Goal: Communication & Community: Answer question/provide support

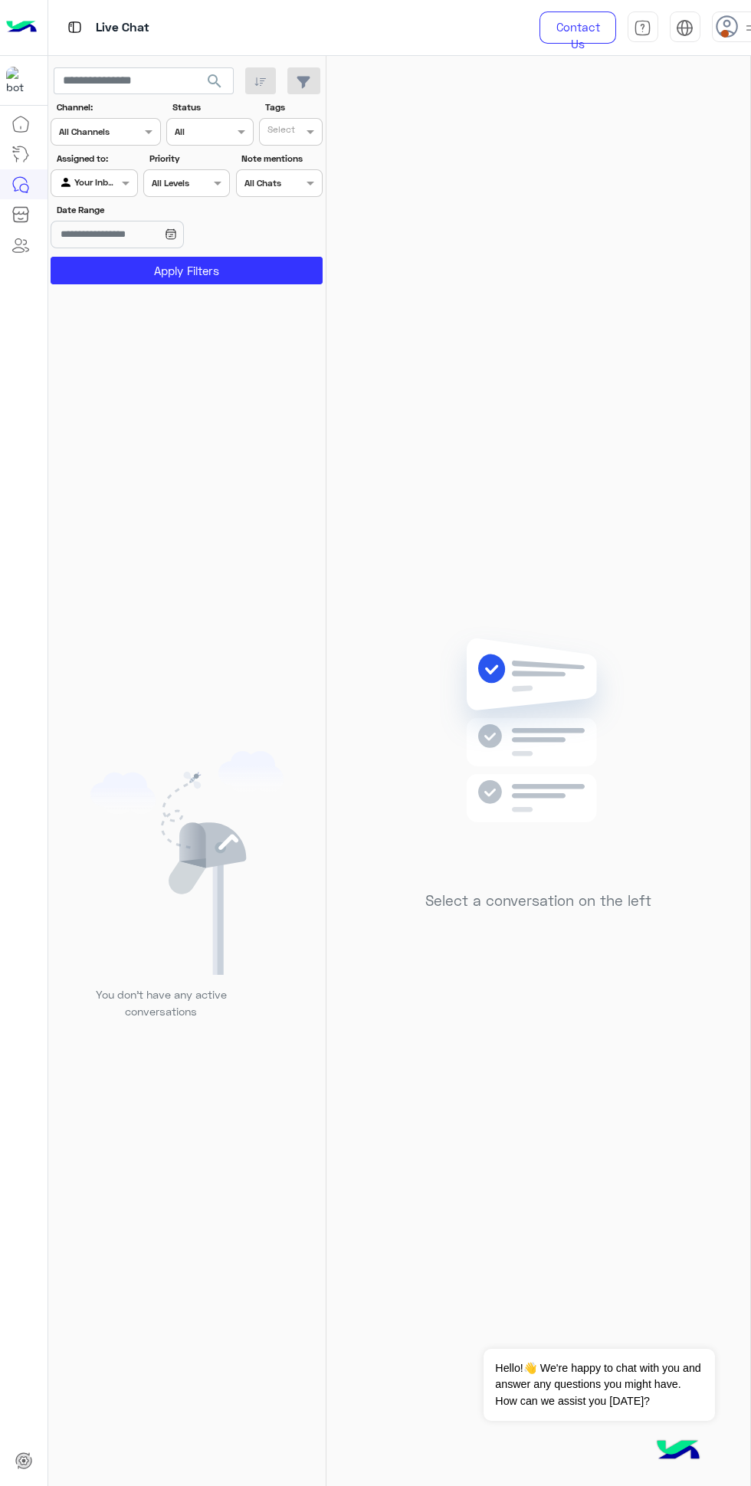
click at [724, 33] on span at bounding box center [725, 34] width 8 height 8
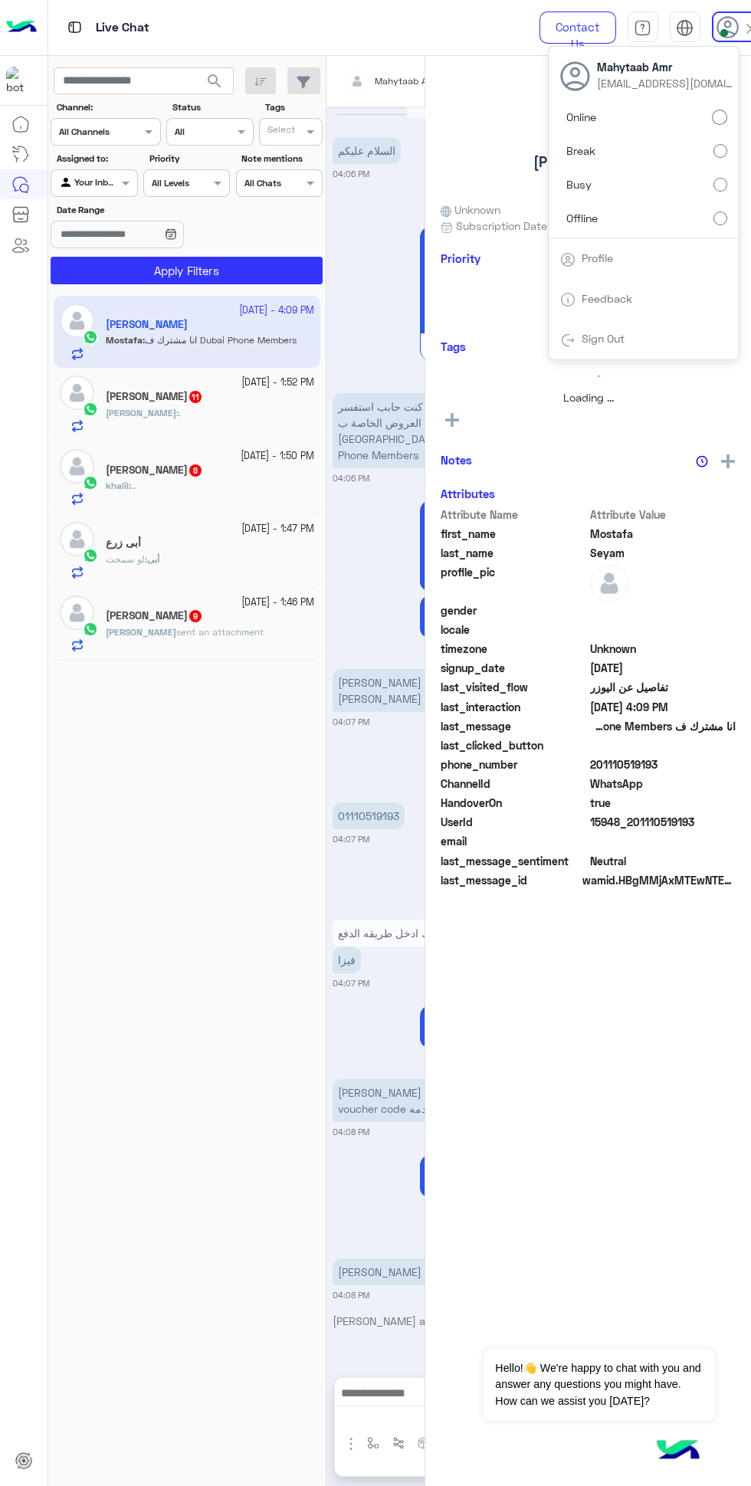
scroll to position [385, 0]
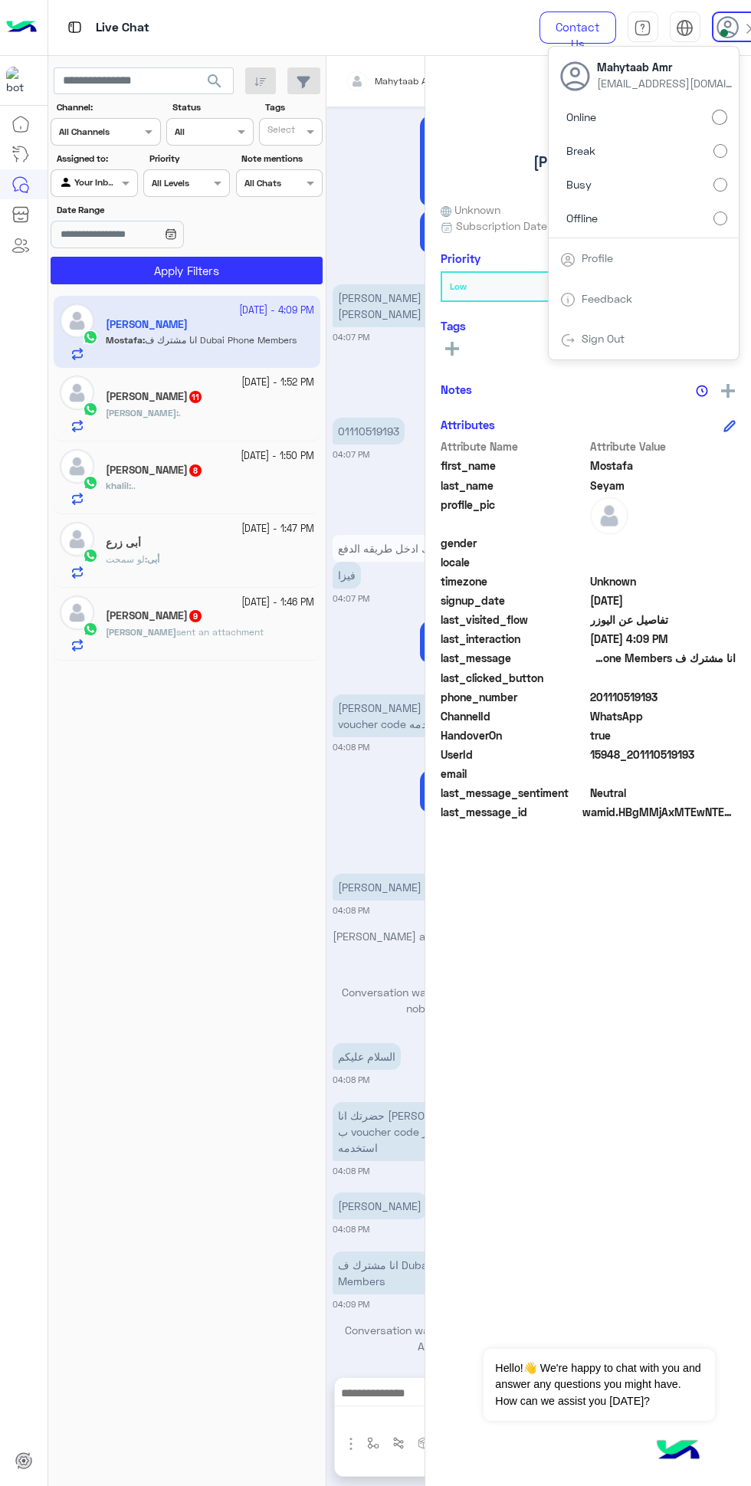
click at [192, 428] on div "[DEMOGRAPHIC_DATA] : ." at bounding box center [210, 419] width 208 height 27
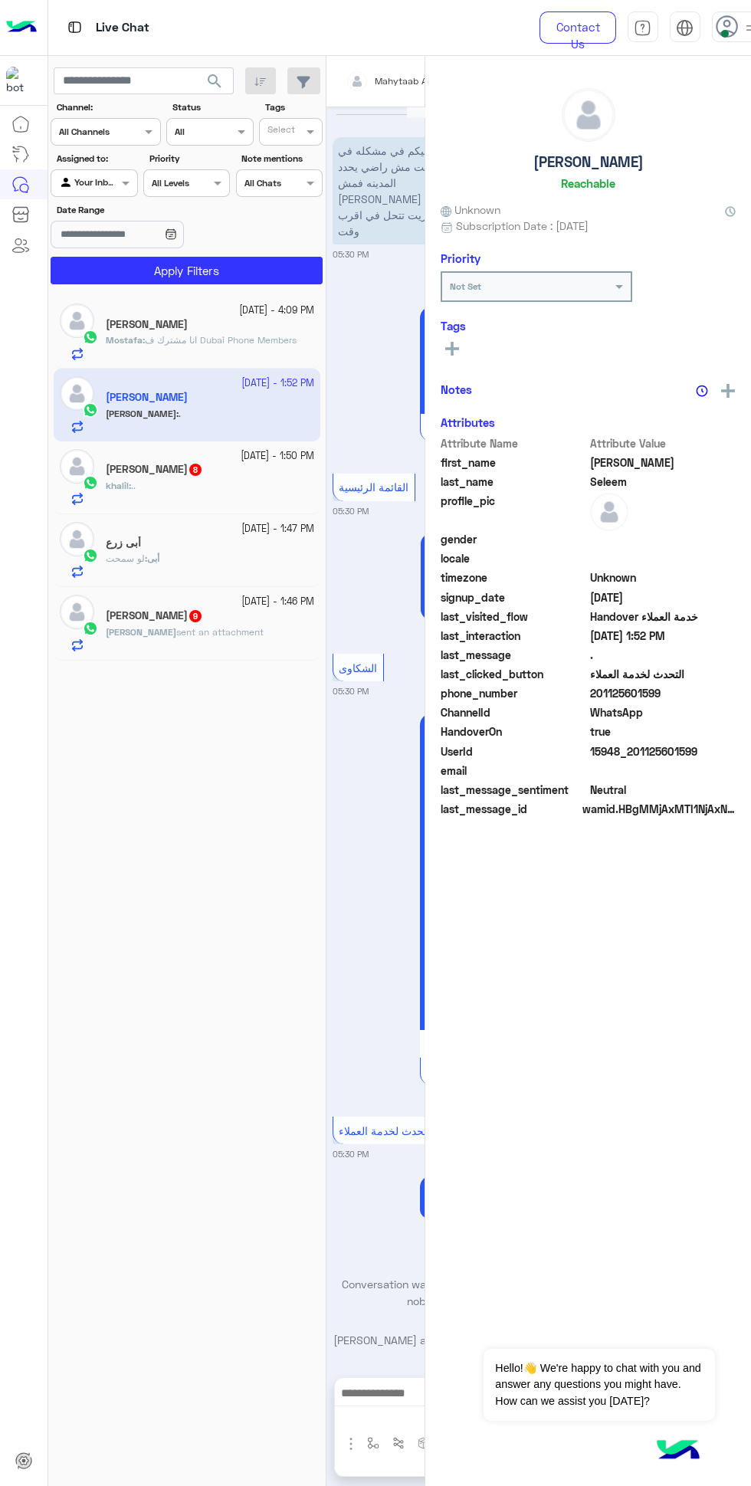
scroll to position [2077, 0]
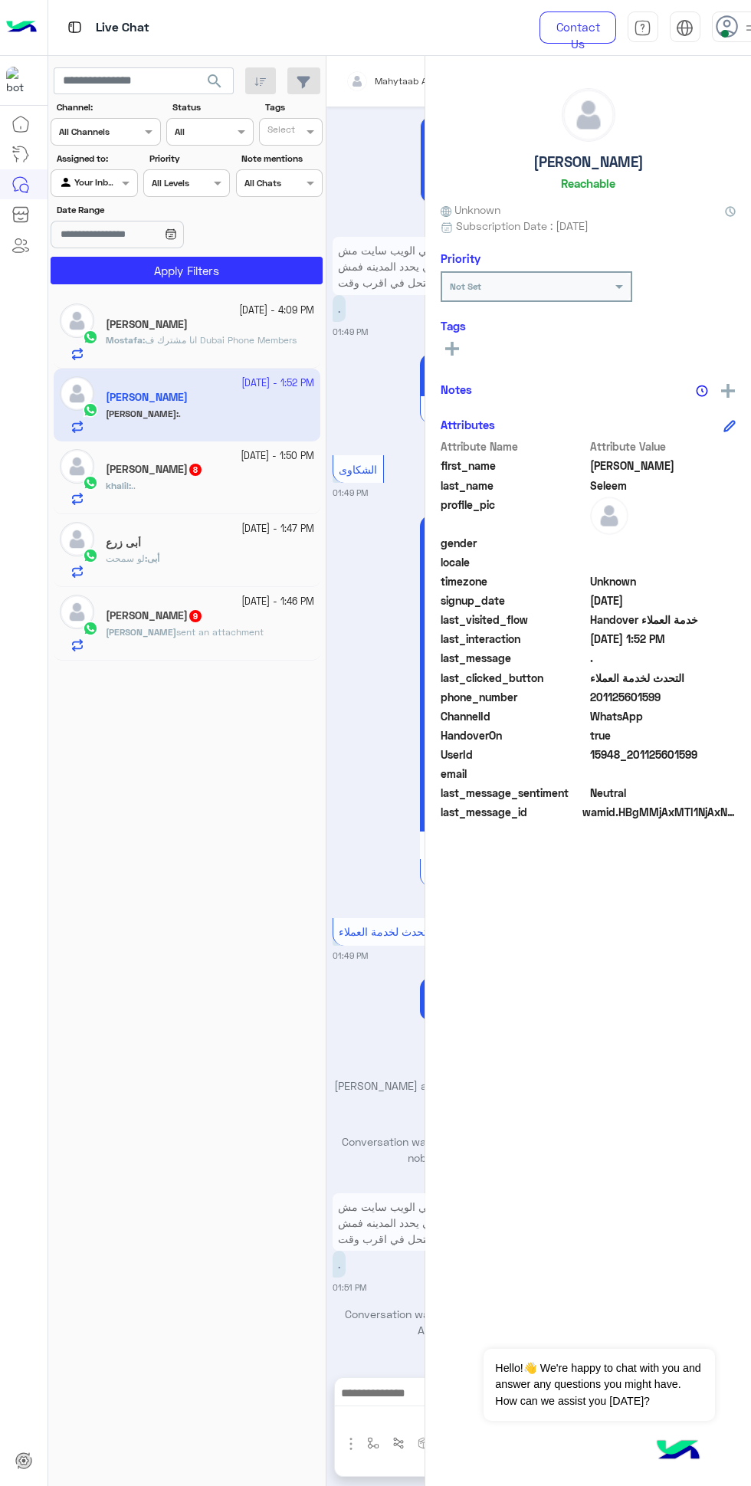
click at [235, 497] on div "khalil : .." at bounding box center [210, 492] width 208 height 27
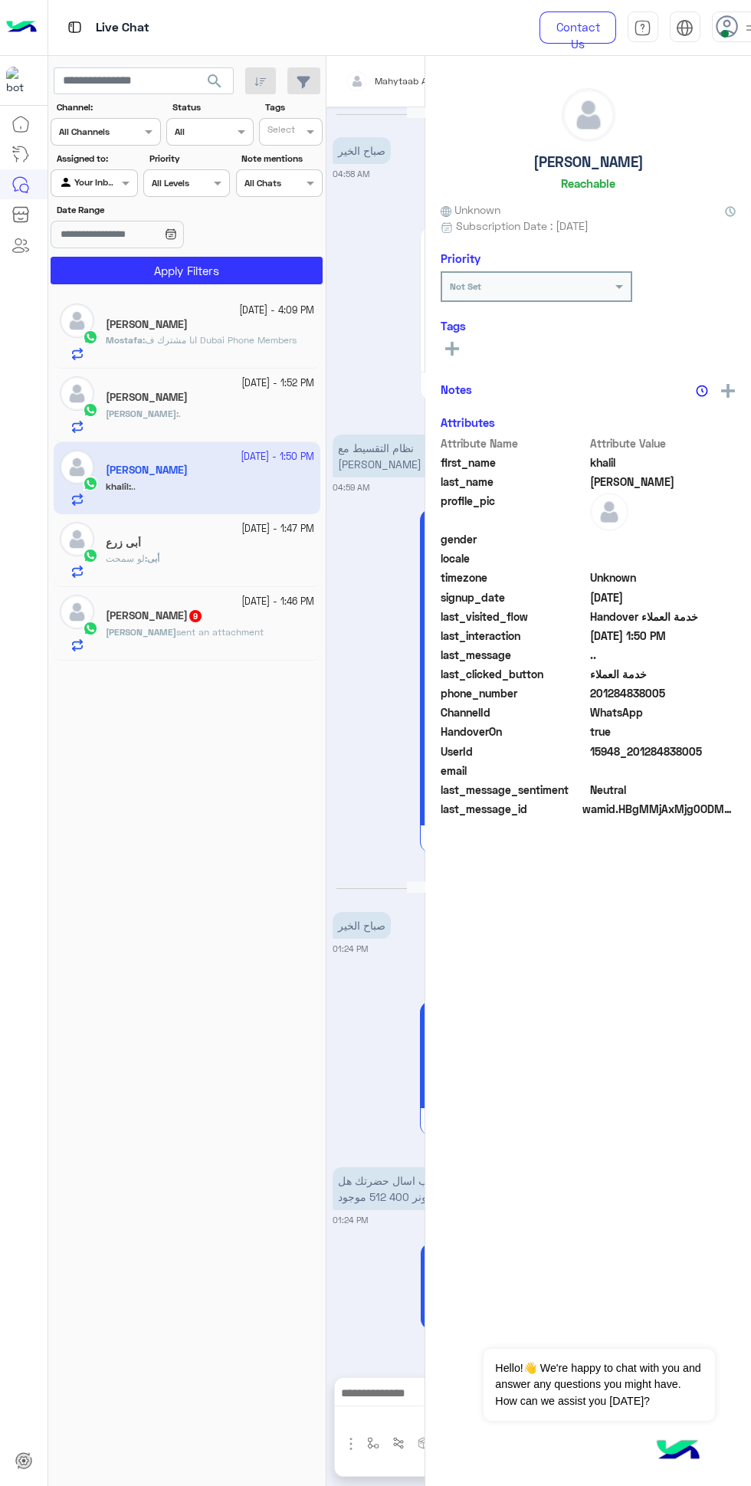
scroll to position [755, 0]
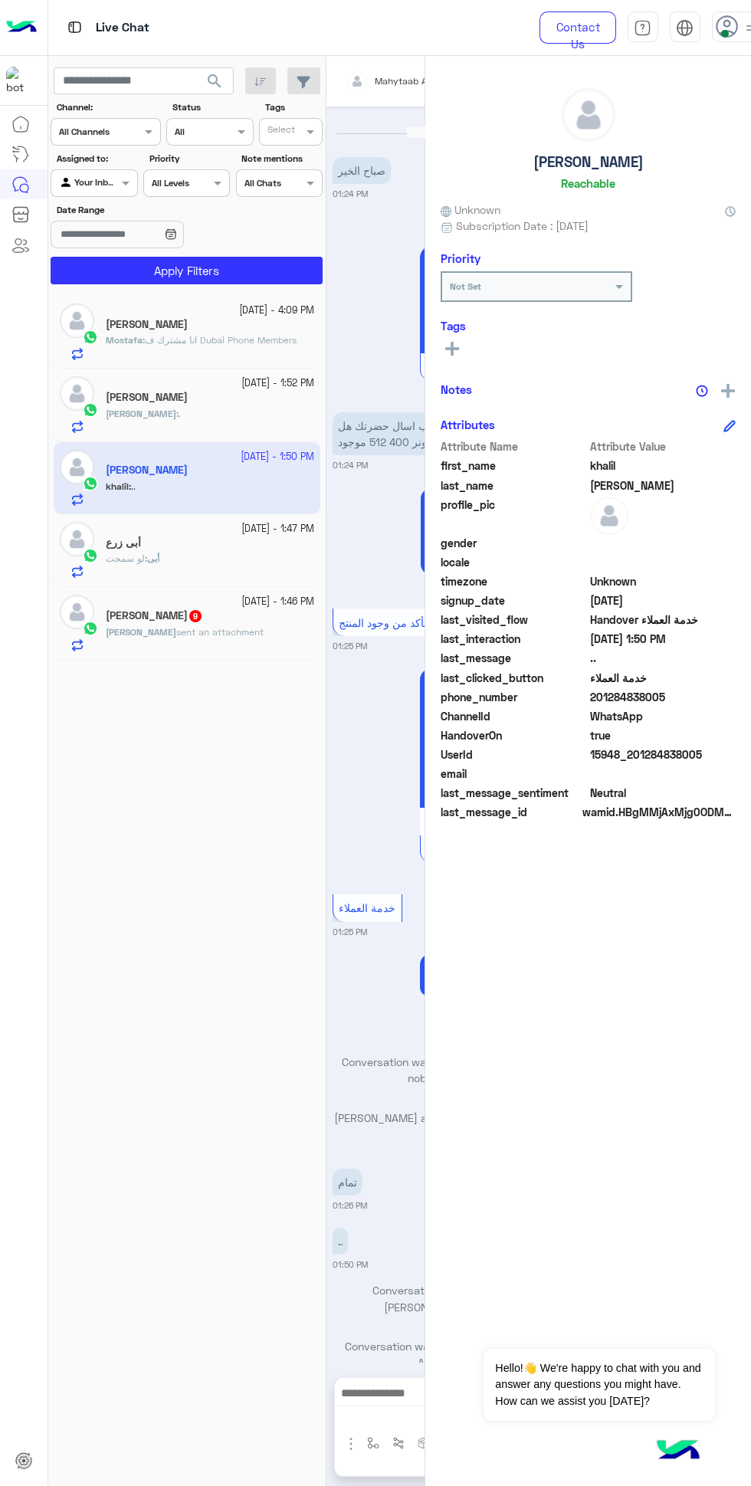
click at [241, 602] on small "[DATE] - 1:46 PM" at bounding box center [277, 602] width 73 height 15
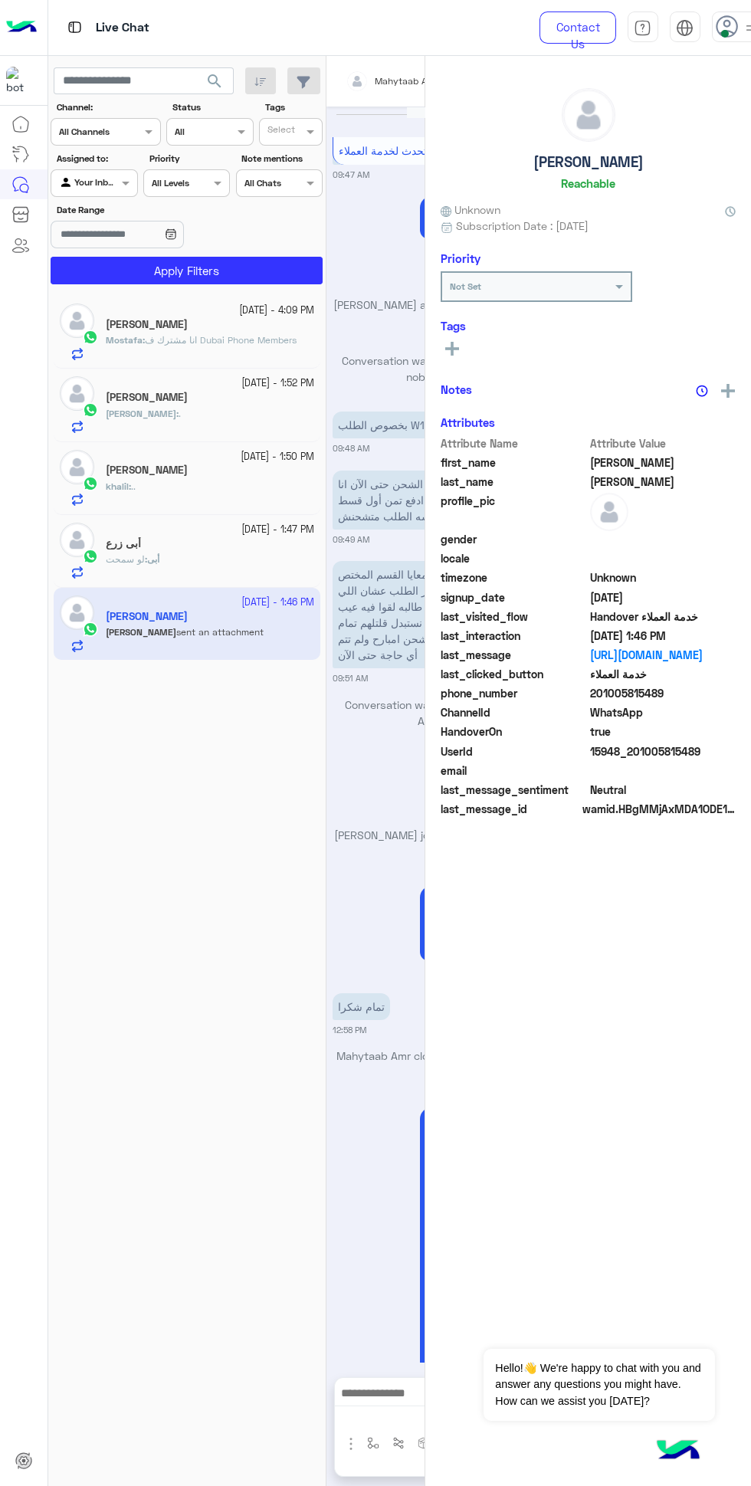
scroll to position [2033, 0]
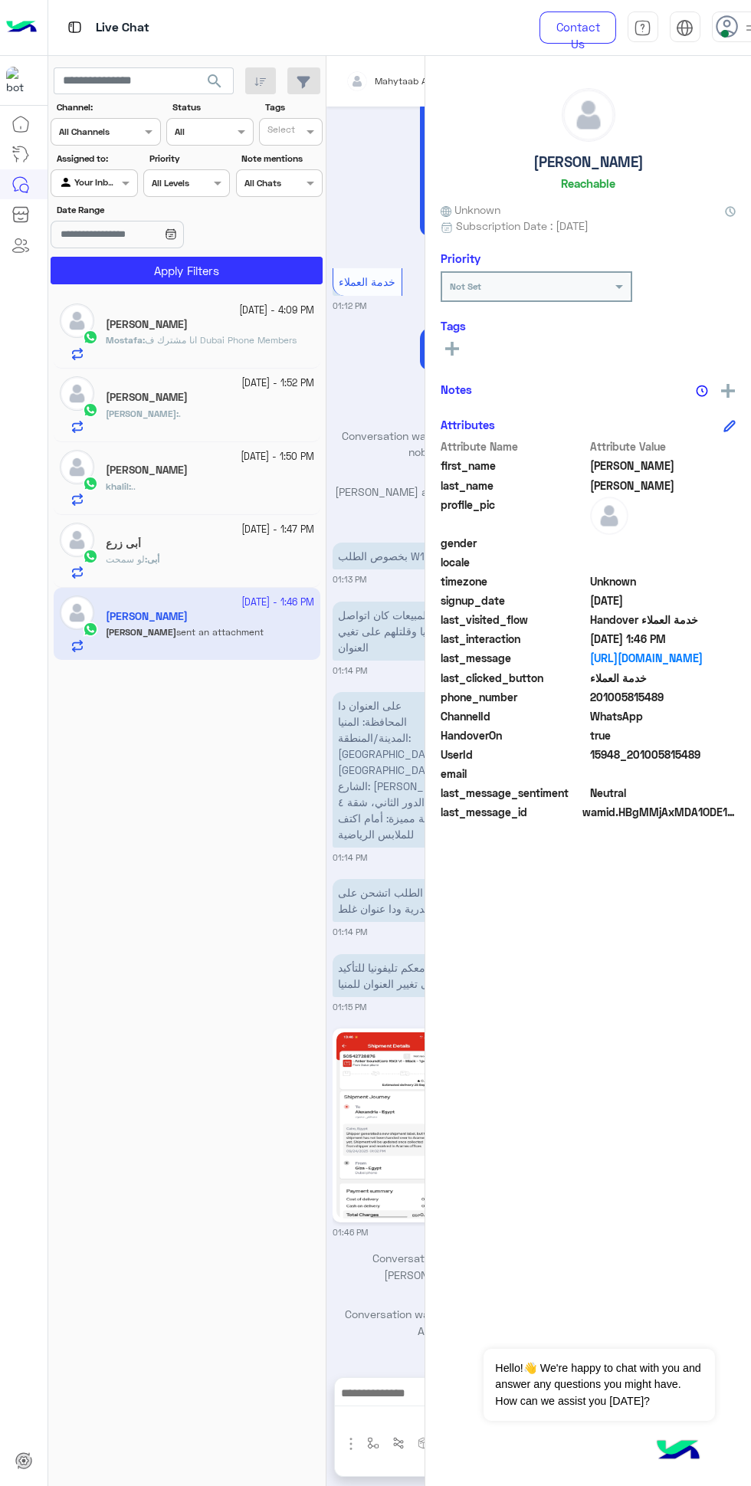
click at [223, 567] on div "أبى : لو سمحت" at bounding box center [210, 565] width 208 height 27
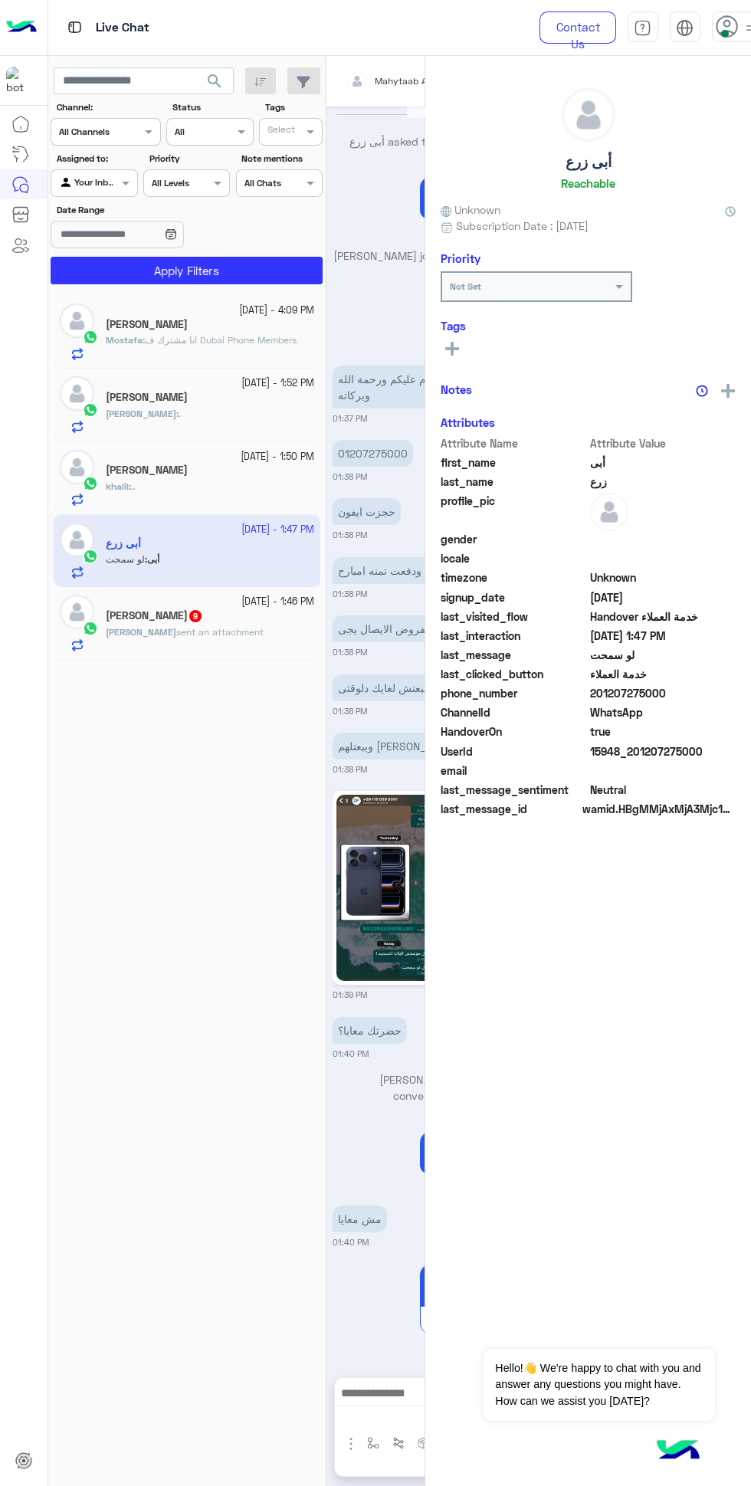
scroll to position [1237, 0]
